Goal: Find specific page/section: Find specific page/section

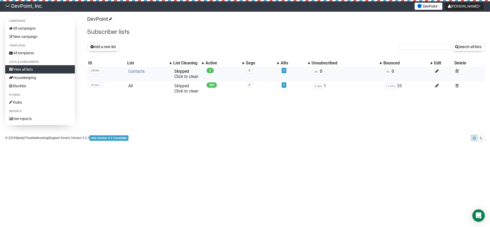
click at [138, 72] on link "Contacts" at bounding box center [136, 71] width 16 height 5
click at [144, 72] on link "Contacts" at bounding box center [136, 71] width 16 height 5
click at [136, 73] on link "Contacts" at bounding box center [136, 71] width 16 height 5
click at [139, 73] on link "Contacts" at bounding box center [136, 71] width 16 height 5
